Goal: Information Seeking & Learning: Learn about a topic

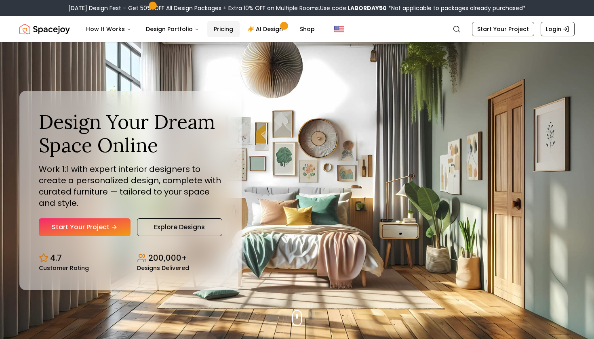
click at [219, 29] on link "Pricing" at bounding box center [223, 29] width 32 height 16
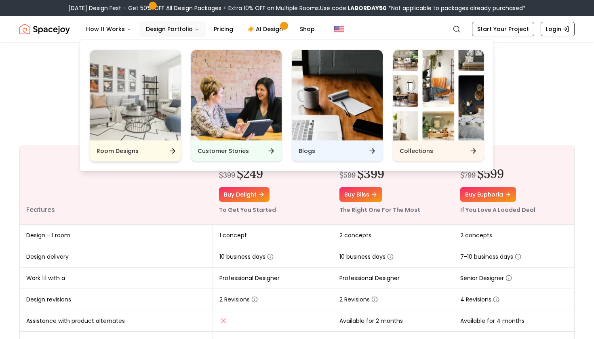
click at [154, 99] on img "Main" at bounding box center [135, 95] width 90 height 90
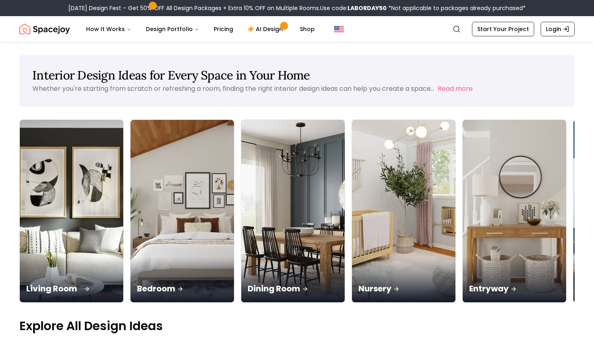
click at [55, 182] on img at bounding box center [71, 212] width 109 height 192
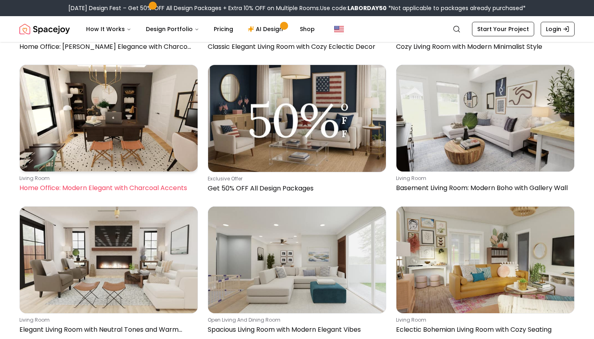
scroll to position [755, 0]
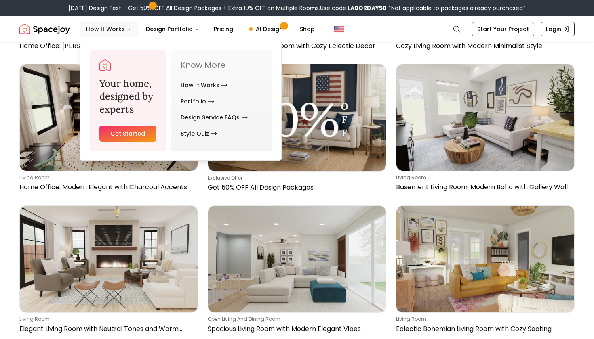
click at [112, 28] on button "How It Works" at bounding box center [109, 29] width 58 height 16
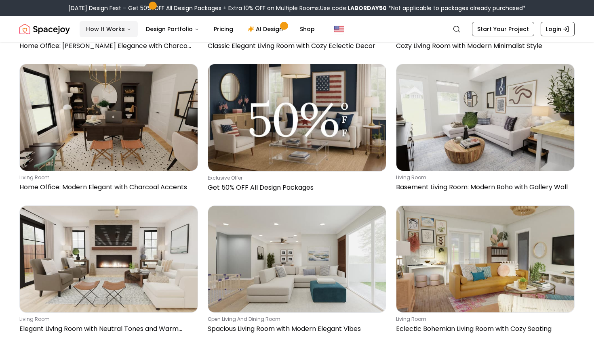
click at [112, 28] on button "How It Works" at bounding box center [109, 29] width 58 height 16
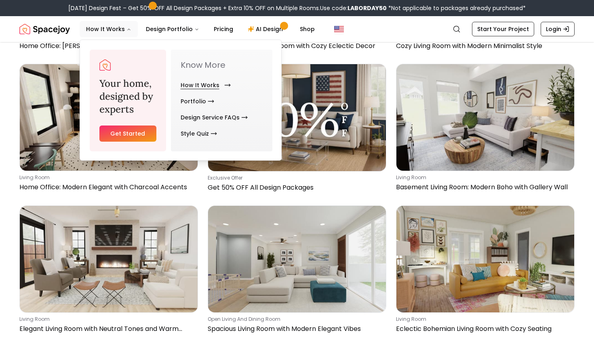
click at [192, 85] on link "How It Works" at bounding box center [204, 85] width 47 height 16
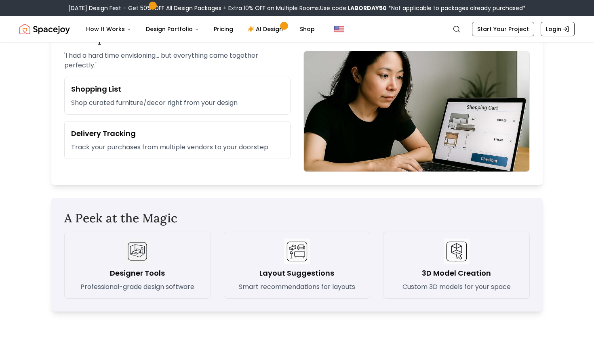
scroll to position [1011, 0]
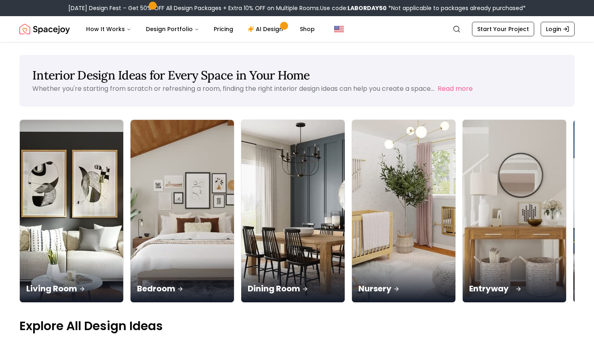
click at [463, 257] on div "Entryway" at bounding box center [514, 279] width 103 height 45
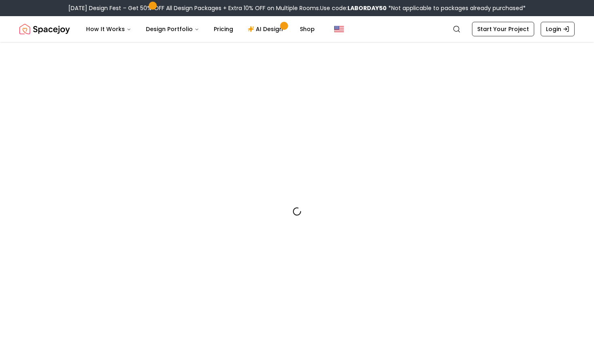
click at [366, 196] on div at bounding box center [296, 211] width 555 height 339
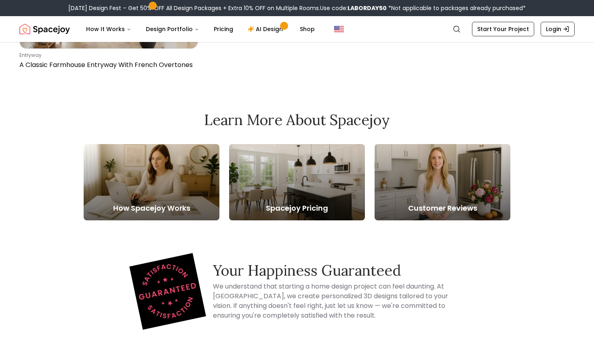
scroll to position [3002, 0]
